Goal: Find specific page/section: Find specific page/section

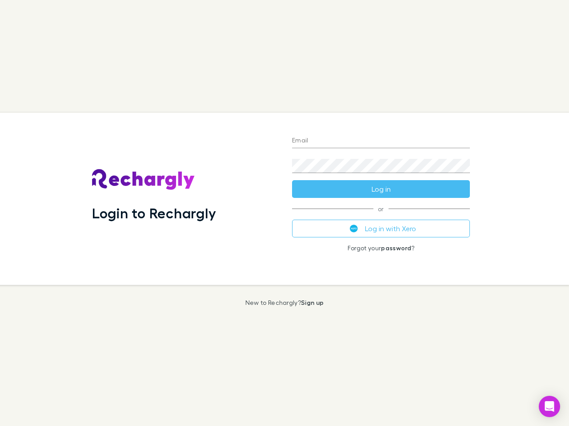
click at [284, 213] on div "Login to Rechargly" at bounding box center [185, 199] width 200 height 172
click at [381, 141] on input "Email" at bounding box center [381, 141] width 178 height 14
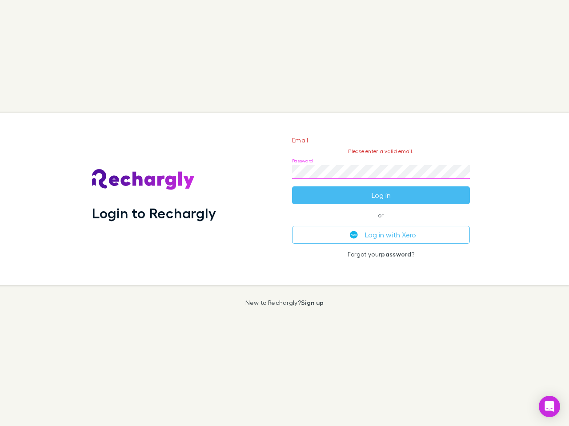
click at [381, 189] on form "Email Please enter a valid email. Password Log in" at bounding box center [381, 165] width 178 height 77
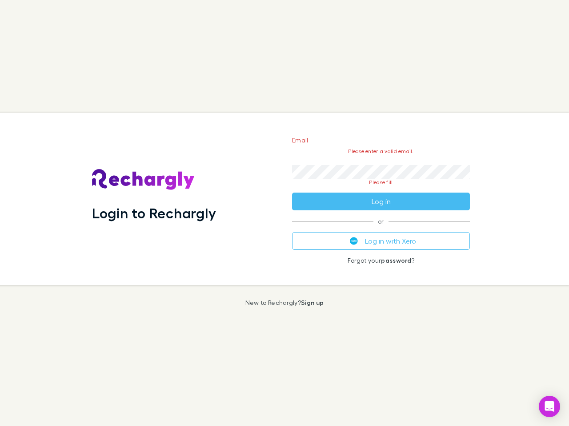
click at [381, 229] on div "Email Please enter a valid email. Password Please fill Log in or Log in with Xe…" at bounding box center [381, 199] width 192 height 172
click at [549, 407] on icon "Open Intercom Messenger" at bounding box center [549, 407] width 9 height 11
